Goal: Complete application form

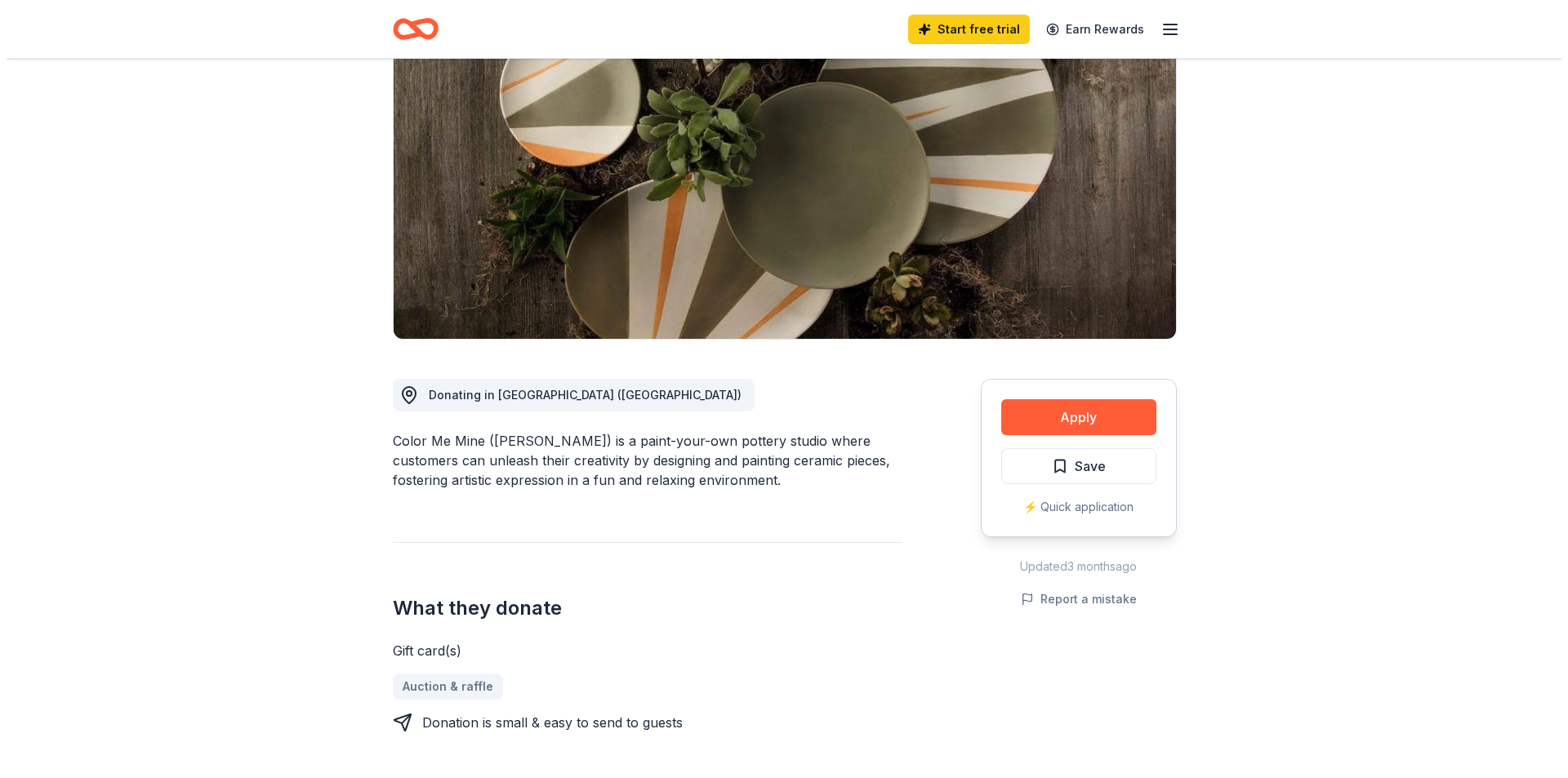
scroll to position [164, 0]
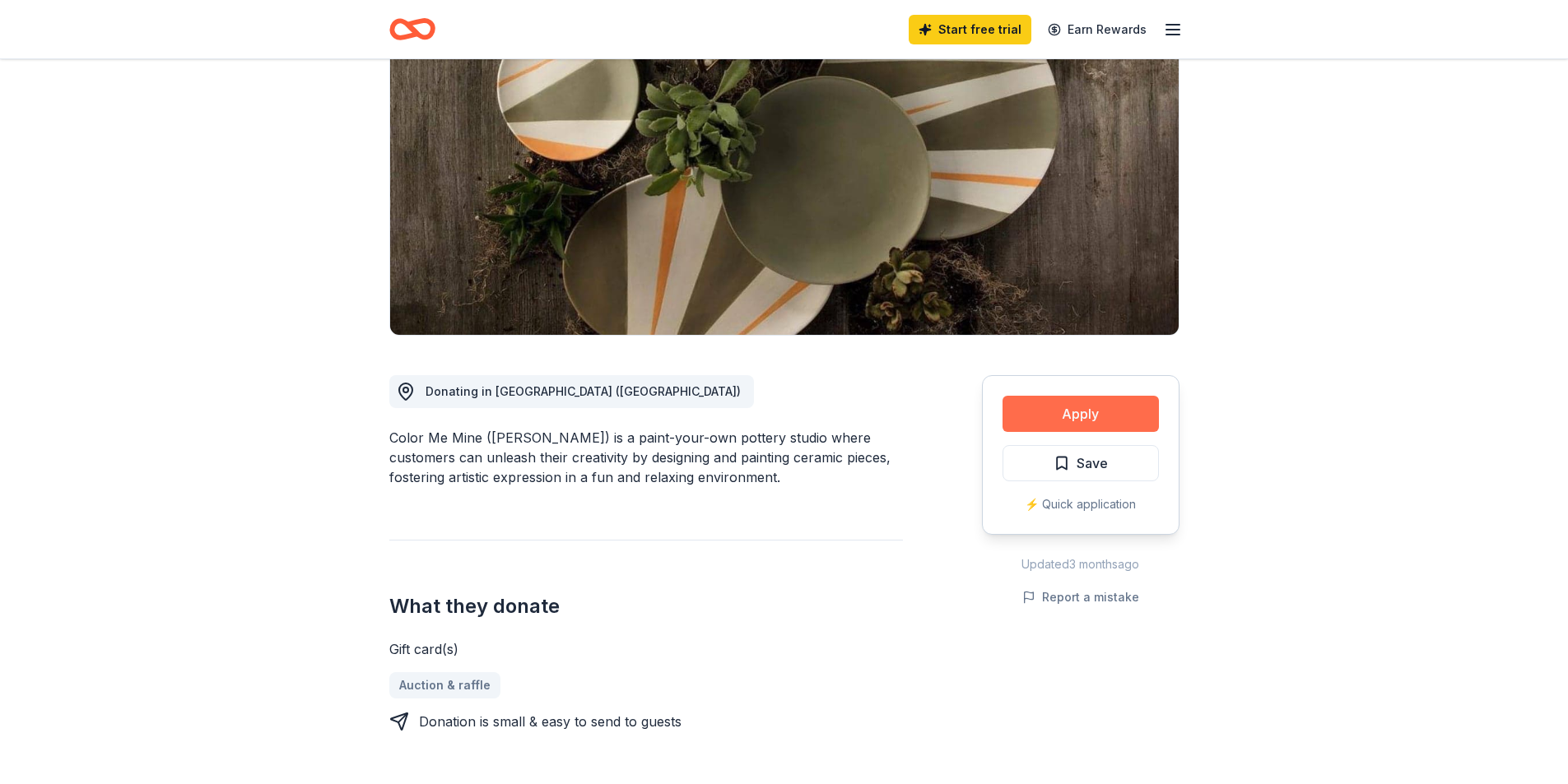
click at [1093, 421] on button "Apply" at bounding box center [1081, 414] width 156 height 36
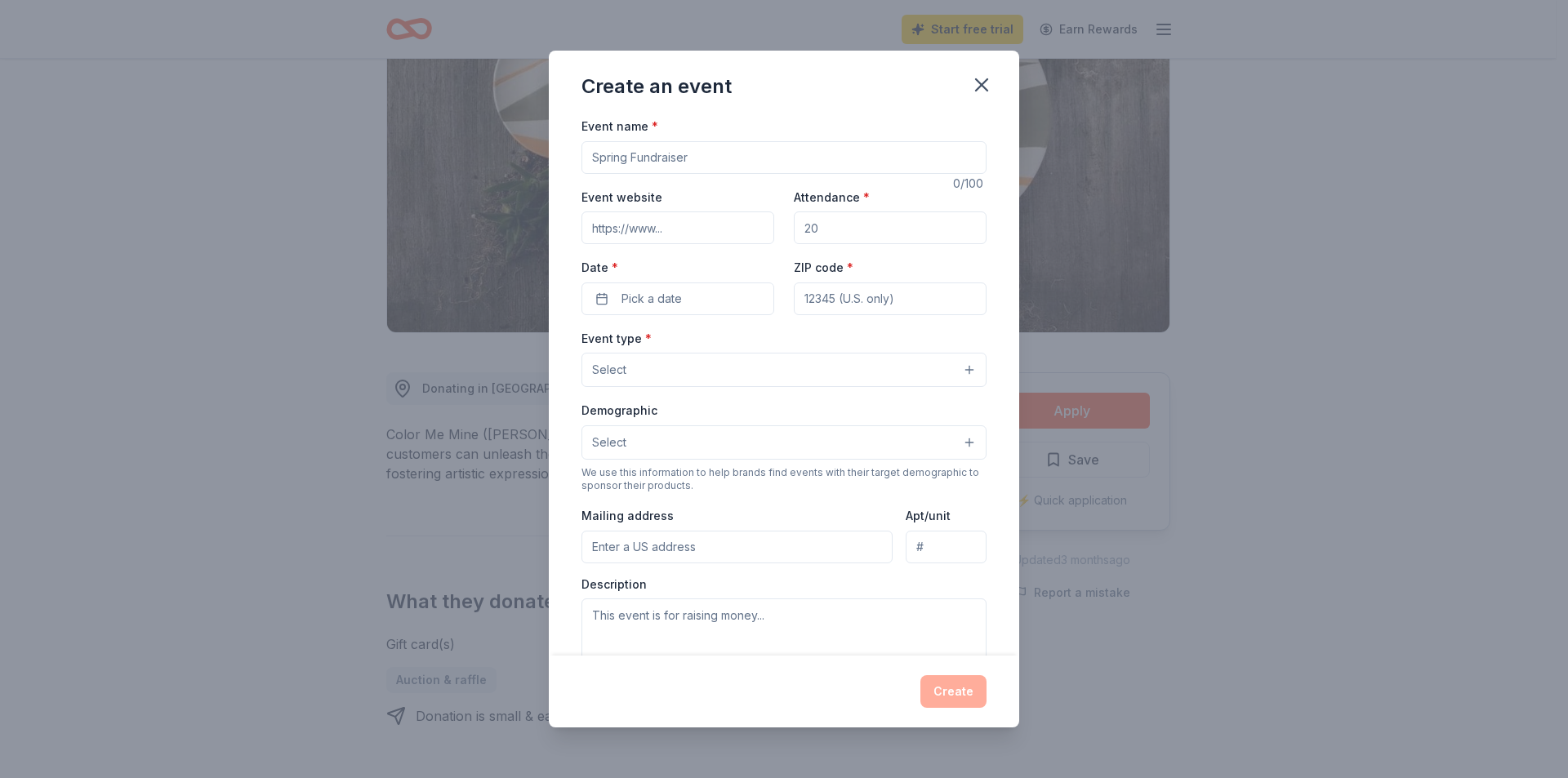
click at [710, 215] on input "Event website" at bounding box center [678, 227] width 193 height 33
type input "[URL][DOMAIN_NAME]"
click at [715, 229] on input "[URL][DOMAIN_NAME]" at bounding box center [678, 227] width 193 height 33
click at [955, 227] on input "Attendance *" at bounding box center [890, 227] width 193 height 33
click at [745, 622] on textarea at bounding box center [784, 635] width 405 height 73
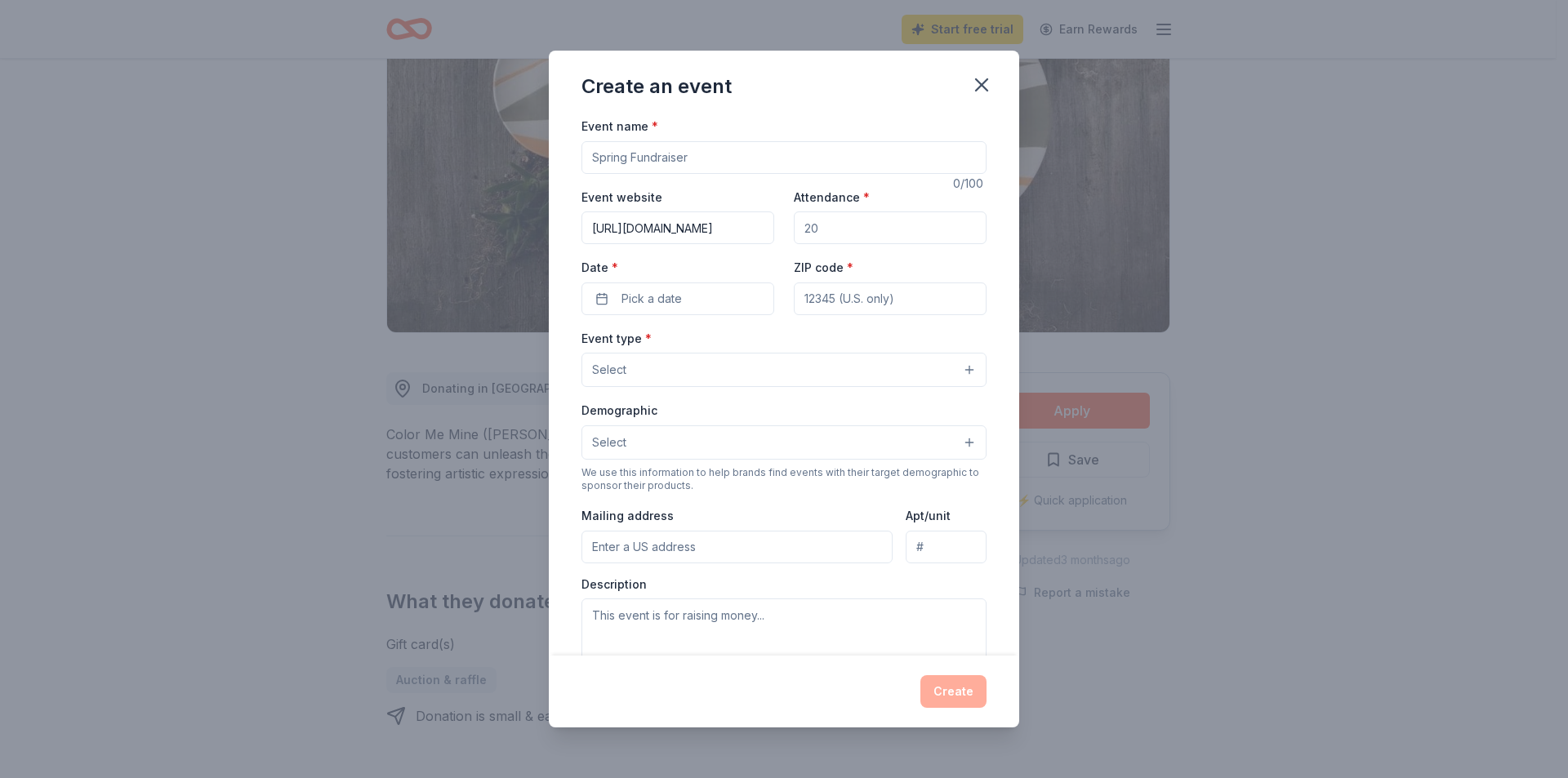
click at [836, 227] on input "Attendance *" at bounding box center [890, 227] width 193 height 33
type input "400"
click at [687, 302] on button "Pick a date" at bounding box center [678, 299] width 193 height 33
click at [760, 340] on button "Go to next month" at bounding box center [762, 342] width 23 height 23
click at [761, 348] on button "Go to next month" at bounding box center [762, 342] width 23 height 23
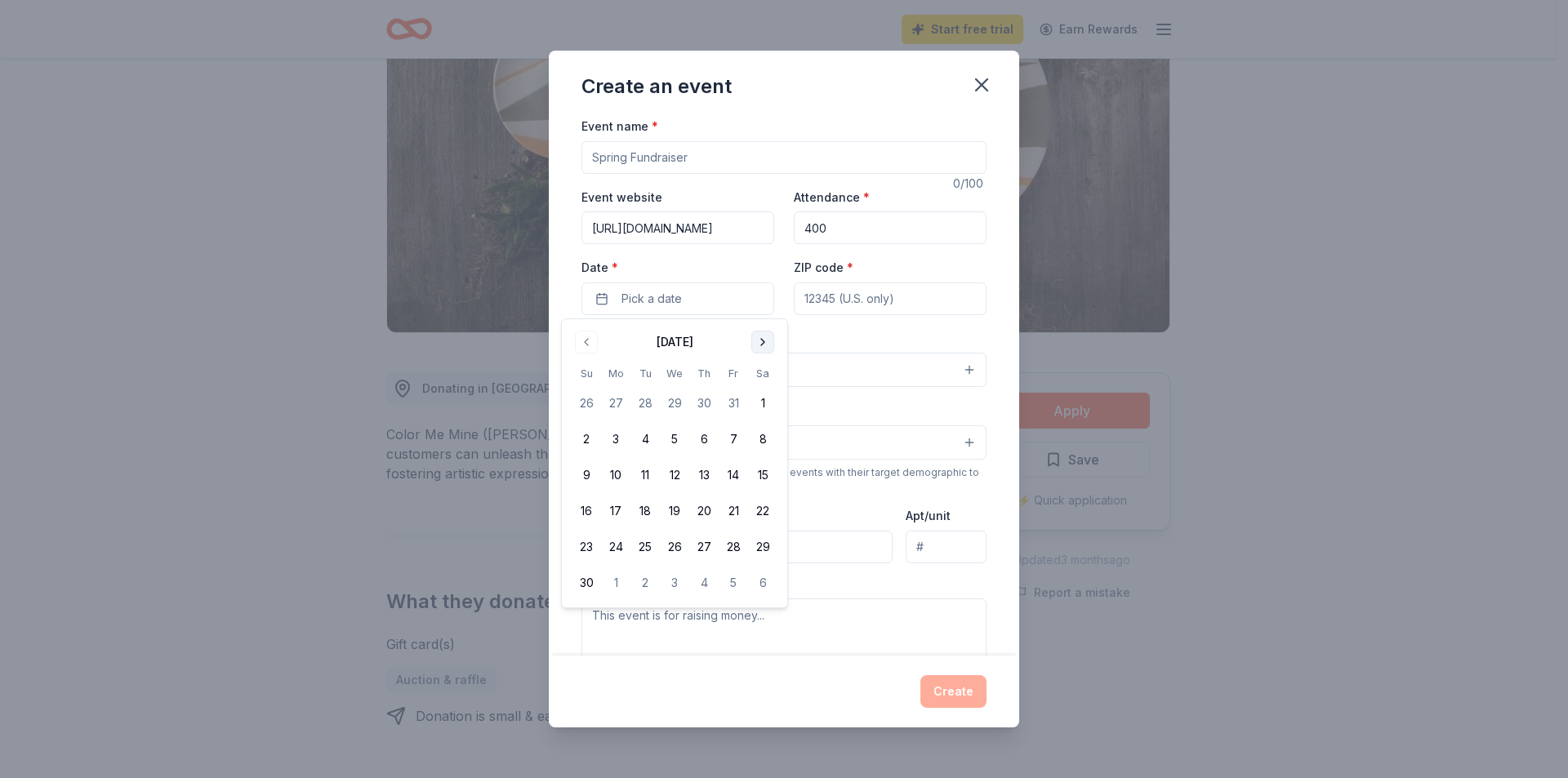
click at [766, 348] on button "Go to next month" at bounding box center [762, 342] width 23 height 23
click at [619, 503] on button "22" at bounding box center [616, 511] width 29 height 29
click at [836, 306] on input "ZIP code *" at bounding box center [890, 299] width 193 height 33
type input "08002"
click at [848, 380] on button "Select" at bounding box center [784, 370] width 405 height 34
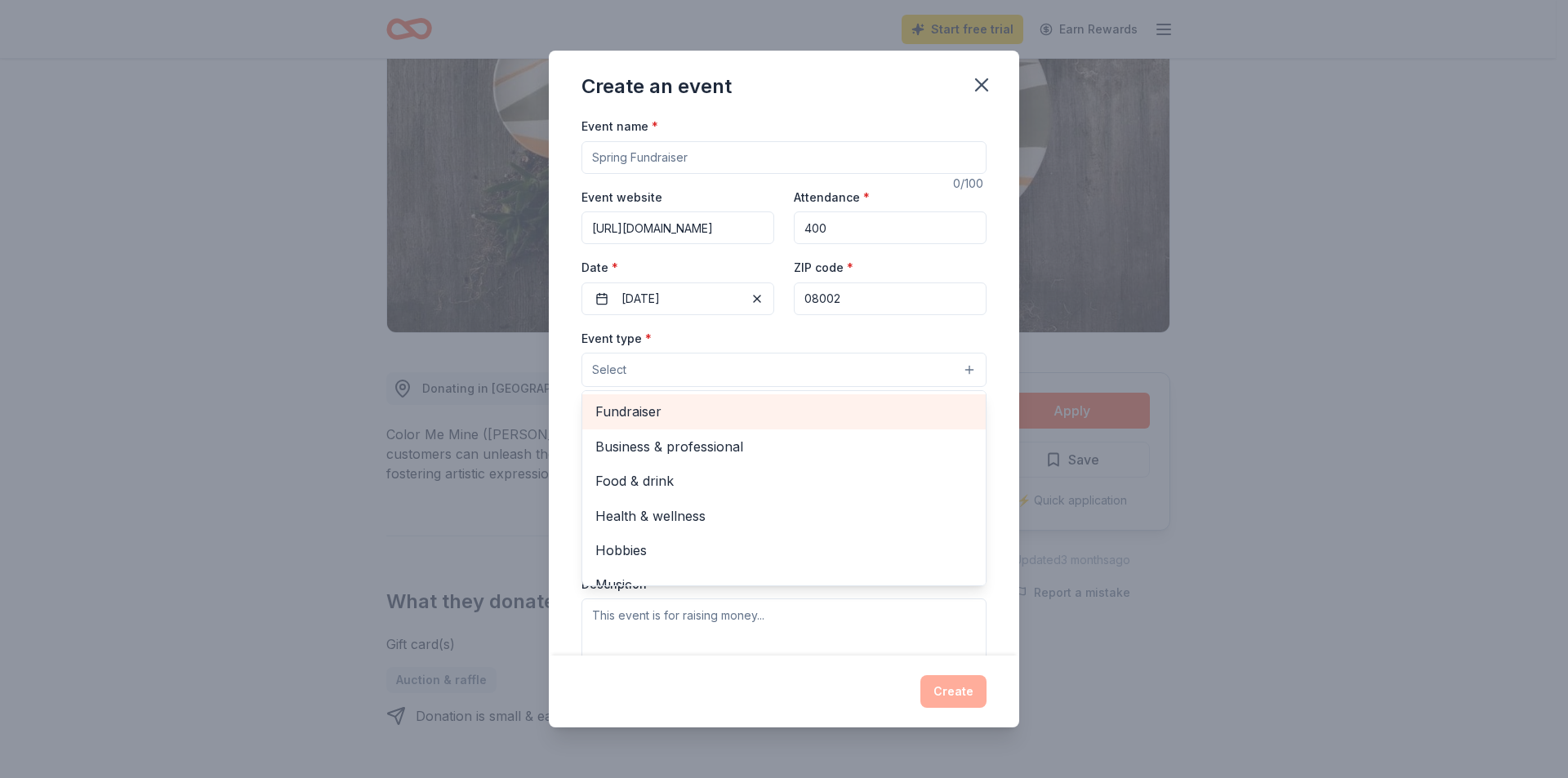
click at [662, 409] on span "Fundraiser" at bounding box center [784, 411] width 377 height 22
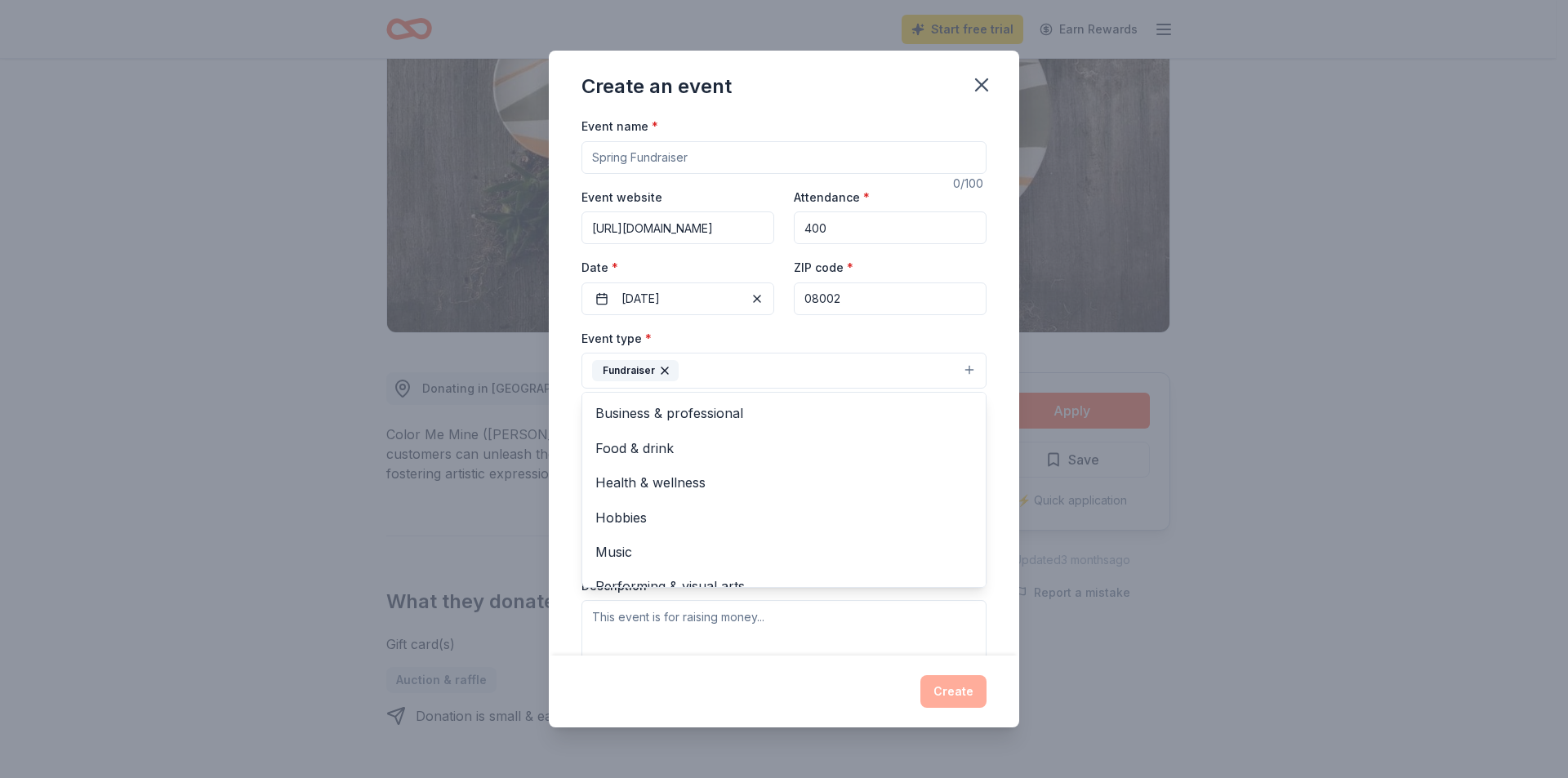
click at [992, 315] on div "Event name * 0 /100 Event website [URL][DOMAIN_NAME] Attendance * 400 Date * [D…" at bounding box center [784, 386] width 470 height 539
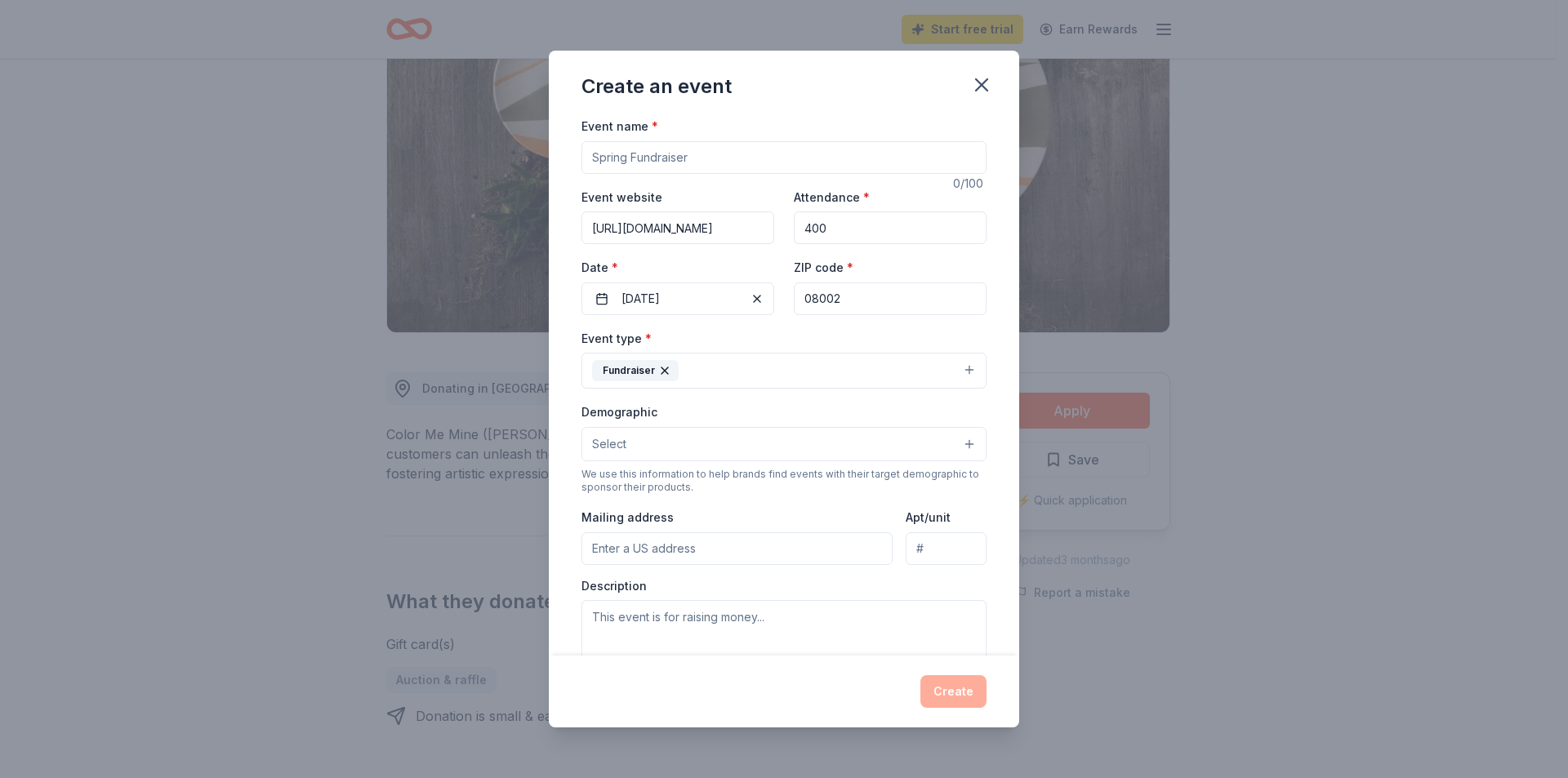
click at [655, 443] on button "Select" at bounding box center [784, 445] width 405 height 34
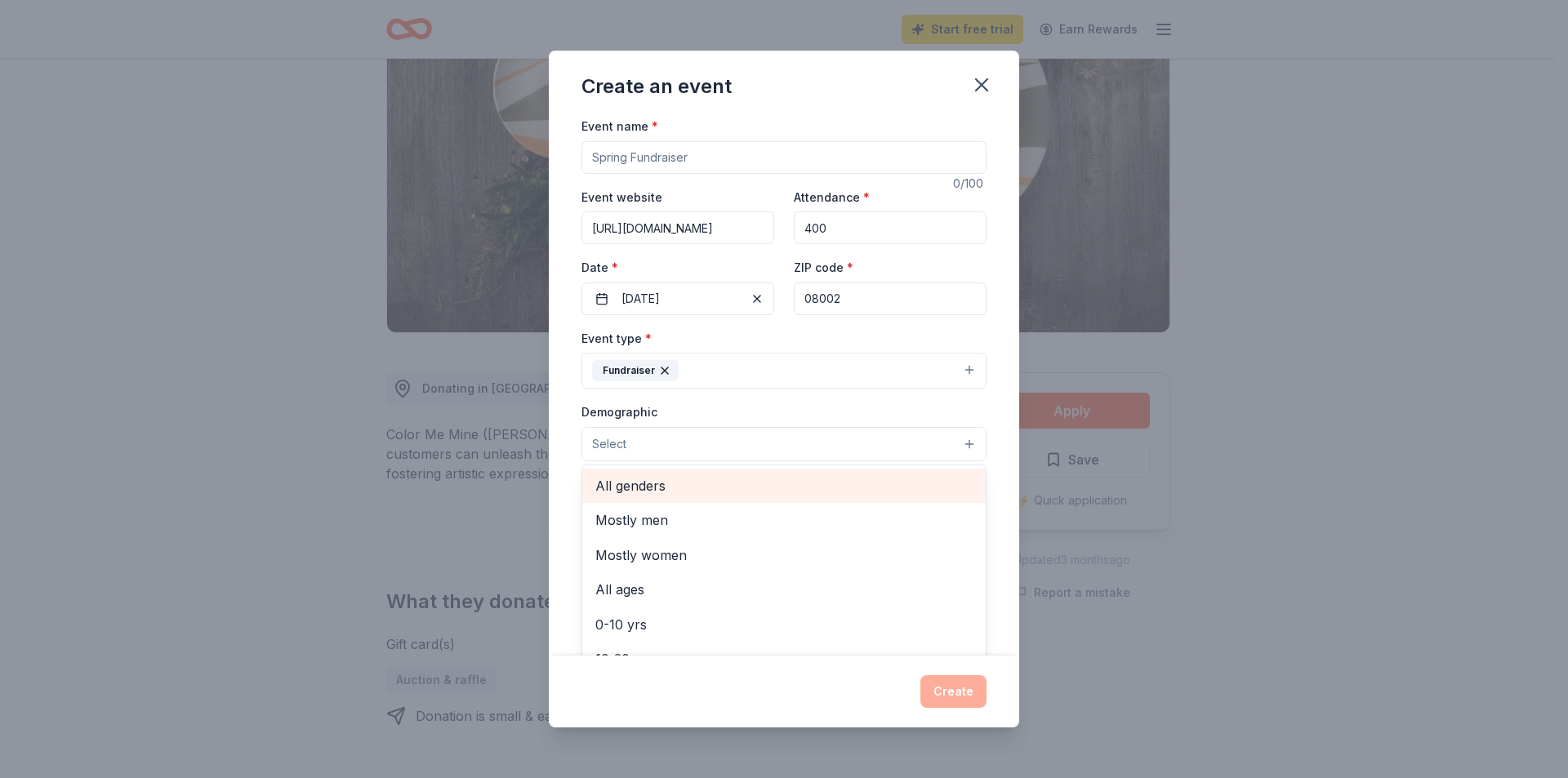
click at [650, 489] on span "All genders" at bounding box center [784, 486] width 377 height 22
click at [569, 451] on div "Event name * 0 /100 Event website [URL][DOMAIN_NAME] Attendance * 400 Date * [D…" at bounding box center [784, 386] width 470 height 539
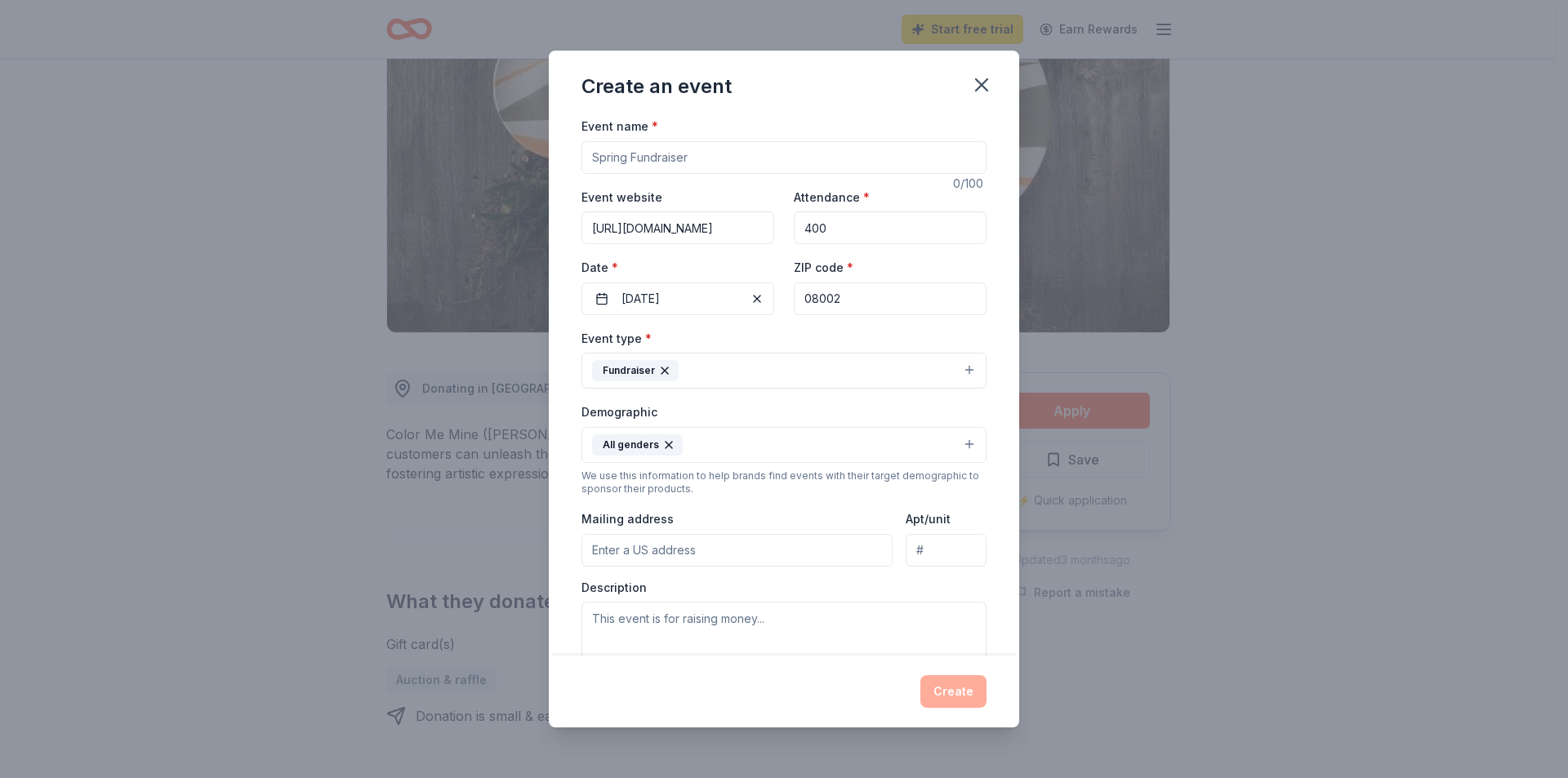
click at [647, 556] on input "Mailing address" at bounding box center [737, 551] width 311 height 33
